Goal: Task Accomplishment & Management: Manage account settings

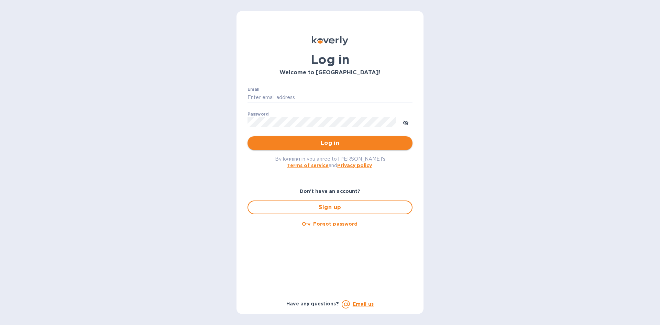
type input "Jon@bloostone.com"
click at [311, 143] on span "Log in" at bounding box center [330, 143] width 154 height 8
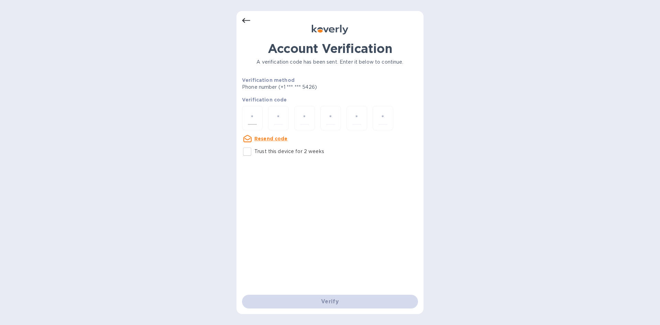
click at [252, 114] on input "number" at bounding box center [252, 118] width 9 height 13
type input "6"
type input "9"
type input "2"
type input "1"
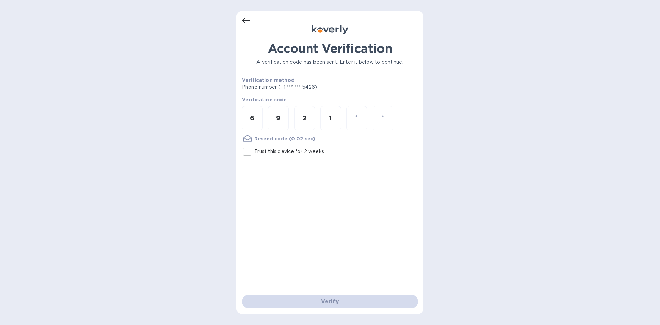
type input "2"
type input "6"
